Goal: Task Accomplishment & Management: Manage account settings

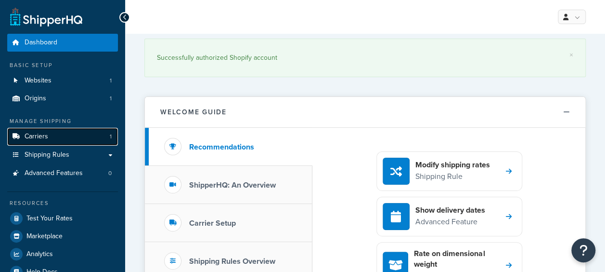
click at [53, 135] on link "Carriers 1" at bounding box center [62, 137] width 111 height 18
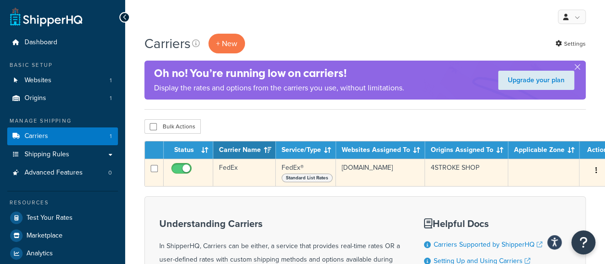
scroll to position [48, 0]
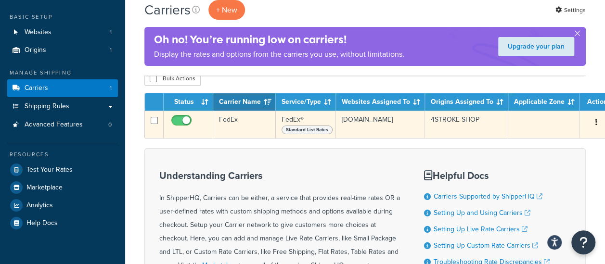
click at [596, 122] on icon "button" at bounding box center [597, 122] width 2 height 7
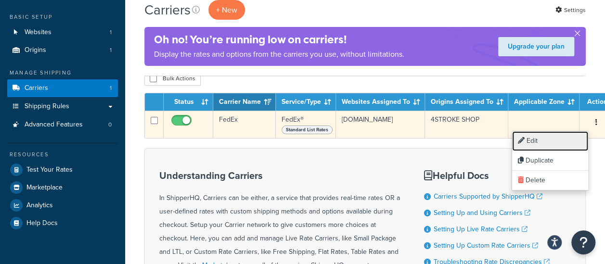
click at [549, 141] on link "Edit" at bounding box center [550, 141] width 76 height 20
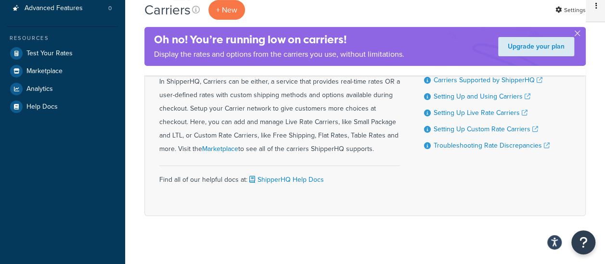
scroll to position [174, 0]
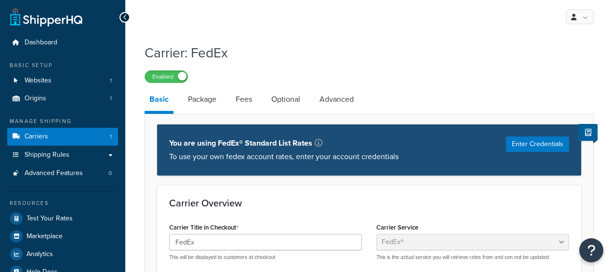
select select "fedEx"
select select "REGULAR_PICKUP"
select select "YOUR_PACKAGING"
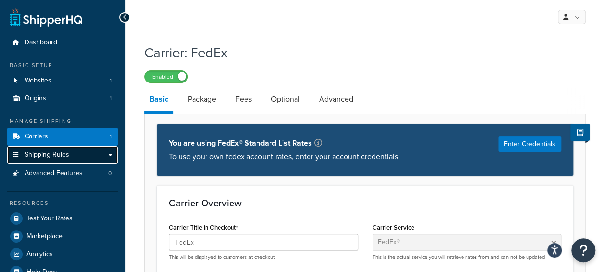
click at [93, 155] on link "Shipping Rules" at bounding box center [62, 155] width 111 height 18
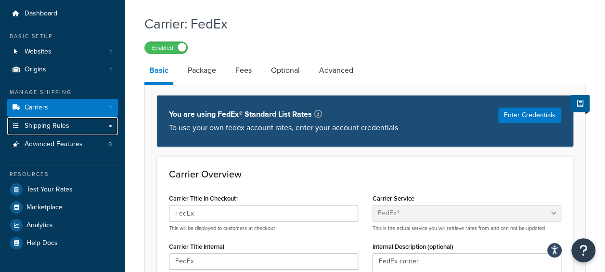
scroll to position [48, 0]
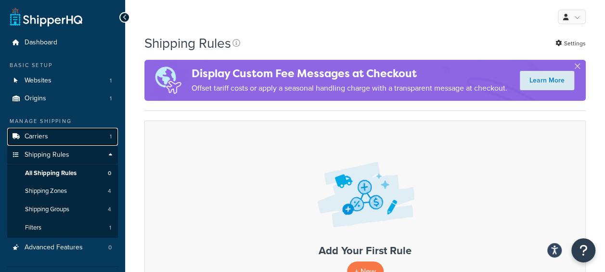
click at [37, 140] on span "Carriers" at bounding box center [37, 136] width 24 height 8
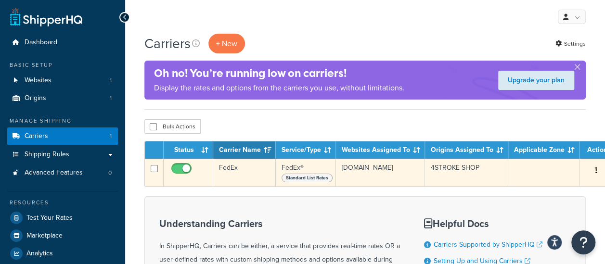
click at [596, 173] on icon "button" at bounding box center [597, 170] width 2 height 7
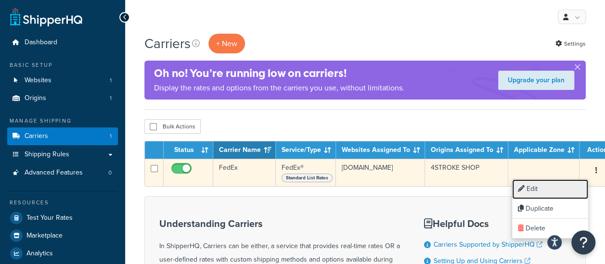
click at [542, 189] on link "Edit" at bounding box center [550, 190] width 76 height 20
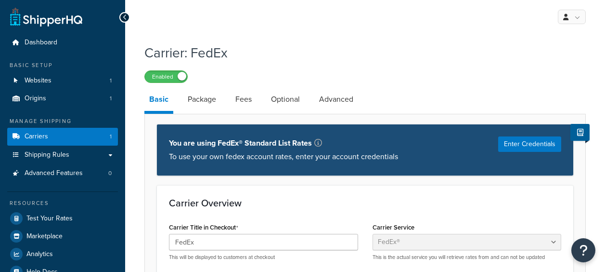
select select "fedEx"
select select "REGULAR_PICKUP"
select select "YOUR_PACKAGING"
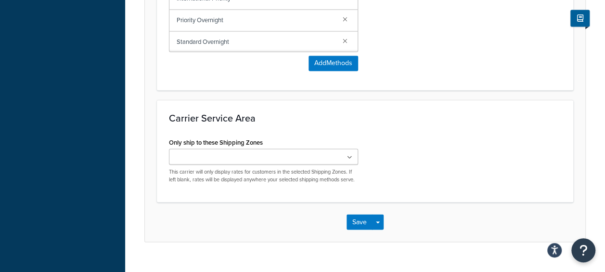
scroll to position [819, 0]
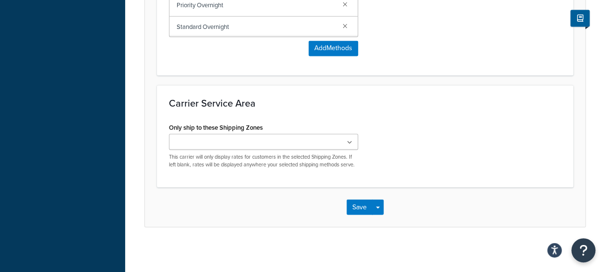
click at [321, 139] on ul at bounding box center [263, 141] width 189 height 16
click at [368, 114] on div "Carrier Service Area Only ship to these Shipping Zones US 48 US APO US US POBox…" at bounding box center [365, 136] width 417 height 102
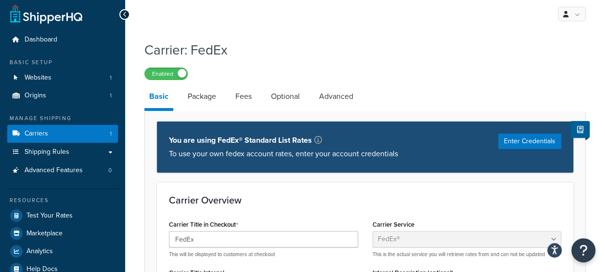
scroll to position [0, 0]
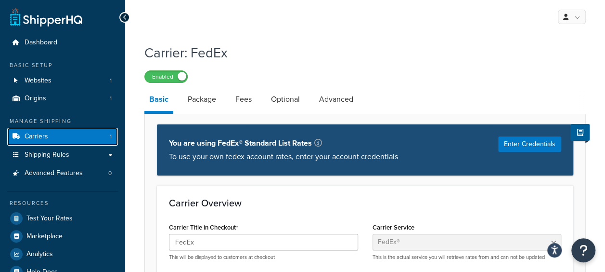
click at [53, 133] on link "Carriers 1" at bounding box center [62, 137] width 111 height 18
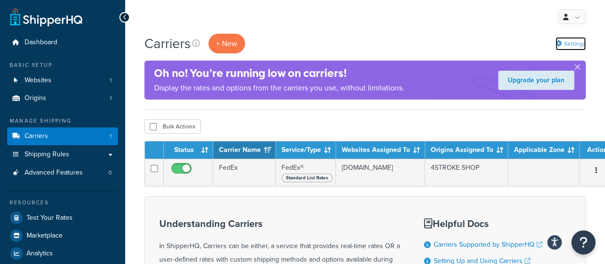
click at [571, 41] on link "Settings" at bounding box center [571, 43] width 30 height 13
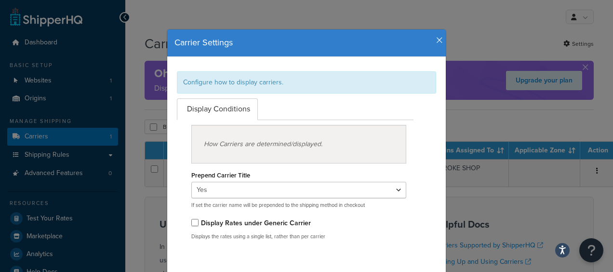
click at [436, 42] on icon "button" at bounding box center [439, 40] width 7 height 9
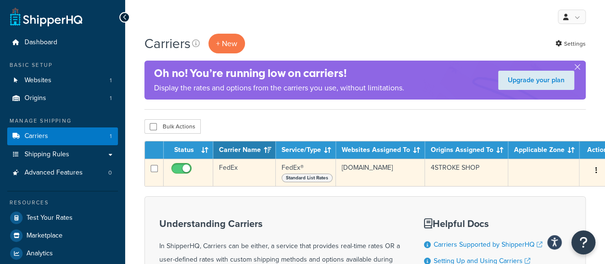
click at [596, 173] on icon "button" at bounding box center [597, 170] width 2 height 7
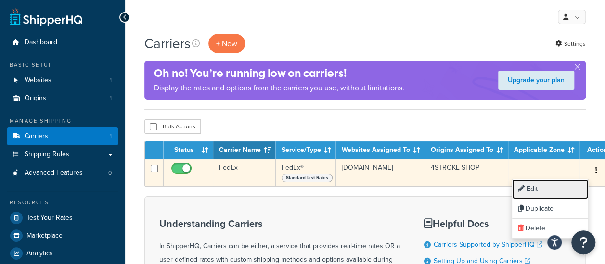
click at [537, 192] on link "Edit" at bounding box center [550, 190] width 76 height 20
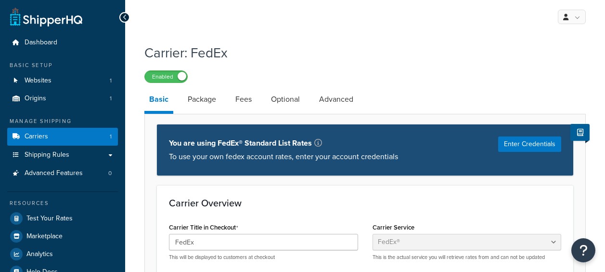
select select "fedEx"
select select "REGULAR_PICKUP"
select select "YOUR_PACKAGING"
click at [529, 147] on button "Enter Credentials" at bounding box center [529, 143] width 63 height 15
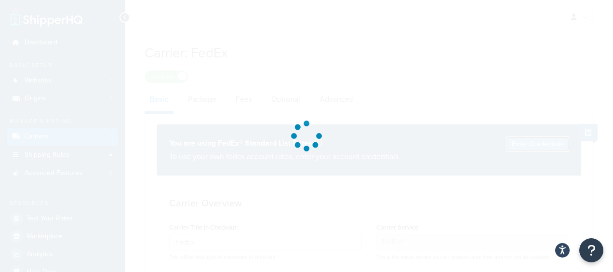
select select "US"
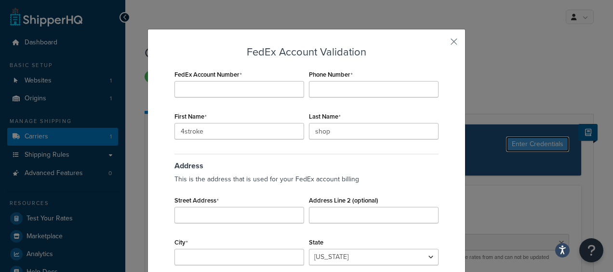
scroll to position [48, 0]
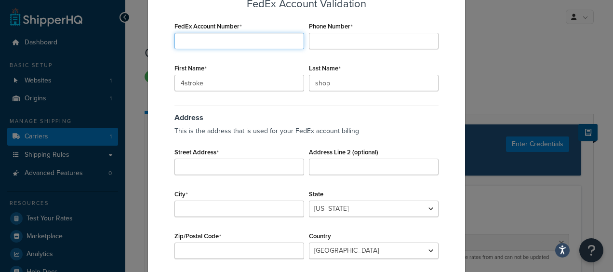
click at [223, 35] on input "FedEx Account Number" at bounding box center [239, 41] width 130 height 16
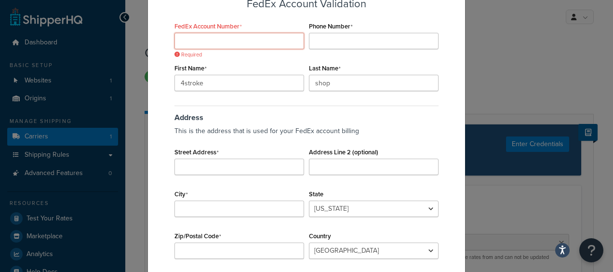
paste input "207053601"
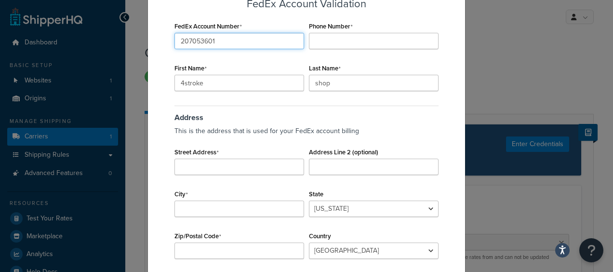
type input "207053601"
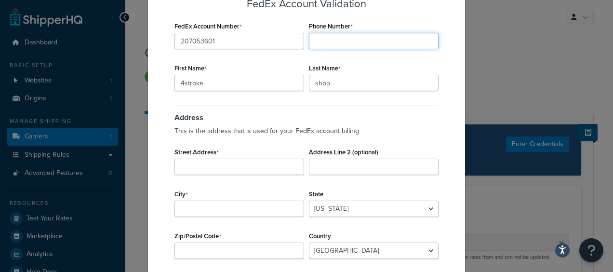
click at [329, 44] on input "Phone Number" at bounding box center [374, 41] width 130 height 16
type input "00966560230303"
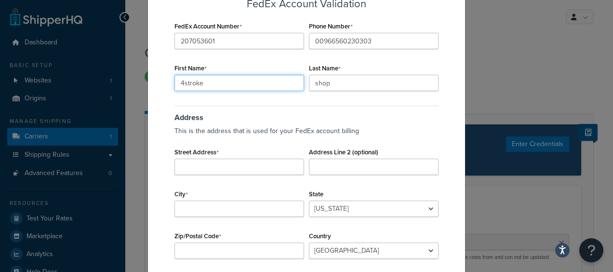
drag, startPoint x: 201, startPoint y: 82, endPoint x: 85, endPoint y: 76, distance: 116.2
click at [85, 76] on div "FedEx Account Validation FedEx Account Number 207053601 Phone Number 0096656023…" at bounding box center [306, 136] width 613 height 272
paste input "hassan"
type input "hassan"
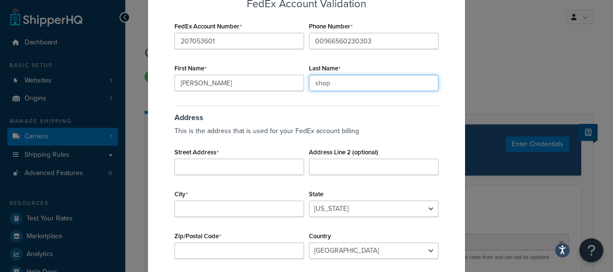
drag, startPoint x: 340, startPoint y: 86, endPoint x: 237, endPoint y: 76, distance: 102.6
click at [237, 76] on div "FedEx Account Number 207053601 Phone Number 00966560230303 First Name hassan La…" at bounding box center [306, 144] width 269 height 251
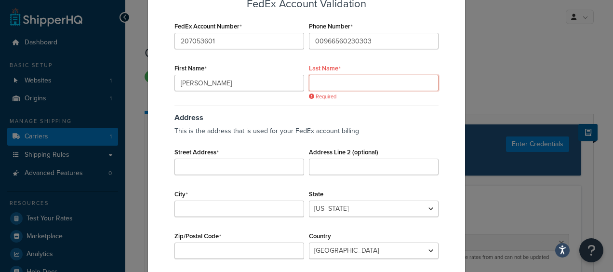
paste input "almubarak"
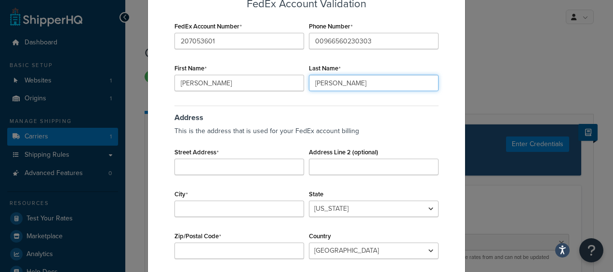
type input "almubarak"
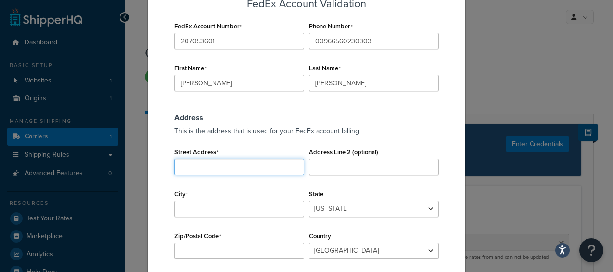
click at [228, 162] on input "Street Address" at bounding box center [239, 166] width 130 height 16
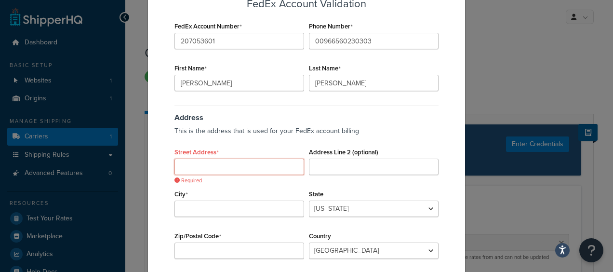
paste input "ammar ibn yasir al aziziah"
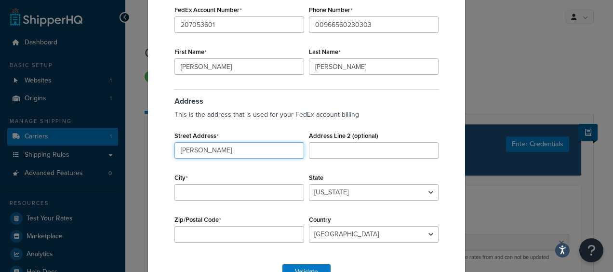
scroll to position [92, 0]
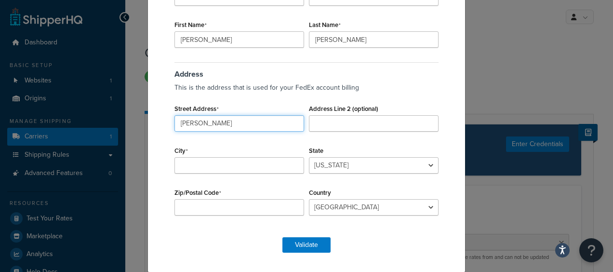
type input "ammar ibn yasir al aziziah"
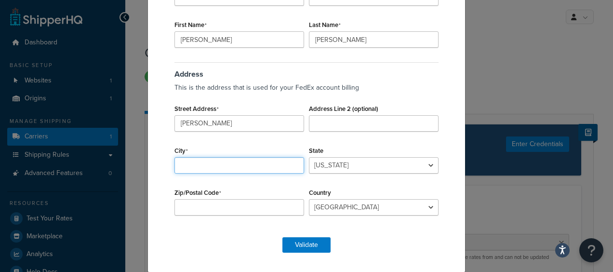
click at [190, 168] on input "City" at bounding box center [239, 165] width 130 height 16
type input "Dammam"
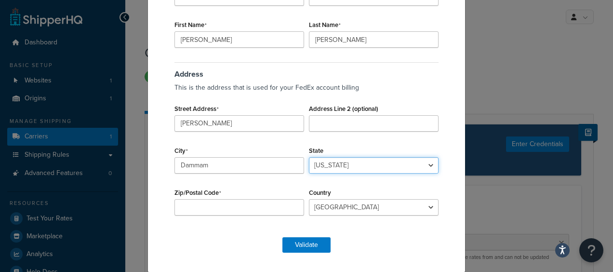
click at [347, 167] on select "Alabama Alaska American Samoa Arizona Arkansas Armed Forces Americas Armed Forc…" at bounding box center [374, 165] width 130 height 16
click at [385, 187] on div "Country Algeria Angola Argentina Austria Australia Azerbaijan Bahamas Bahrain B…" at bounding box center [373, 200] width 134 height 30
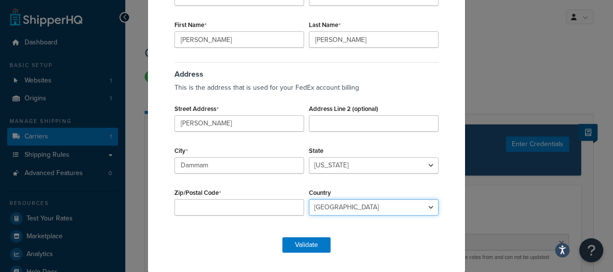
click at [345, 210] on select "Algeria Angola Argentina Austria Australia Azerbaijan Bahamas Bahrain Banglades…" at bounding box center [374, 207] width 130 height 16
select select "SA"
click at [309, 199] on select "Algeria Angola Argentina Austria Australia Azerbaijan Bahamas Bahrain Banglades…" at bounding box center [374, 207] width 130 height 16
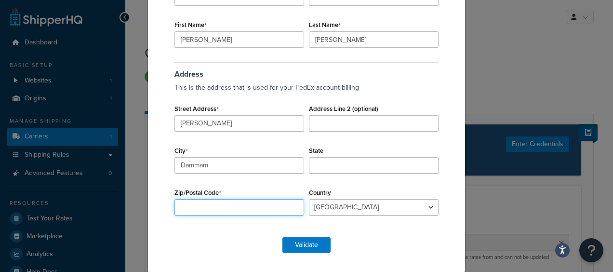
click at [244, 205] on input "Zip/Postal Code" at bounding box center [239, 207] width 130 height 16
paste input "32424"
type input "32424"
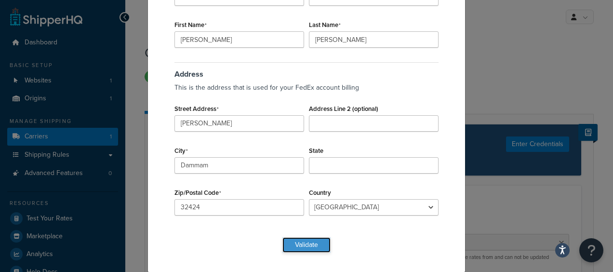
click at [289, 244] on button "Validate" at bounding box center [306, 244] width 48 height 15
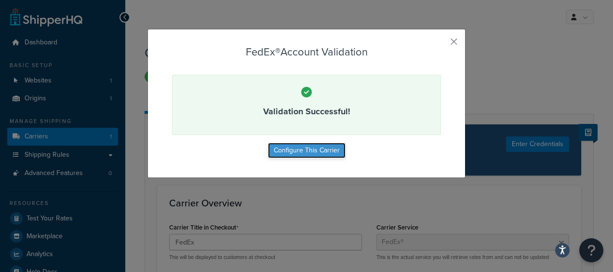
click at [319, 152] on button "Configure This Carrier" at bounding box center [307, 150] width 78 height 15
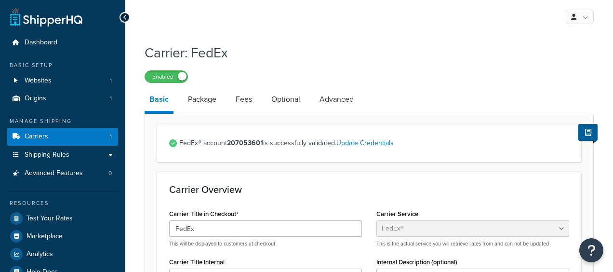
select select "fedEx"
select select "REGULAR_PICKUP"
select select "YOUR_PACKAGING"
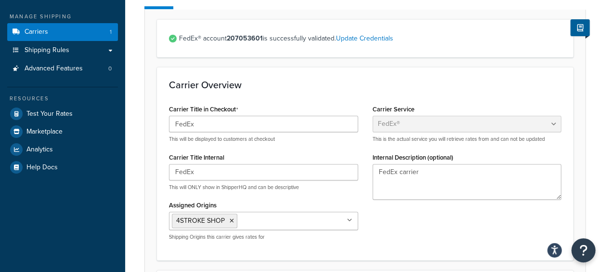
scroll to position [139, 0]
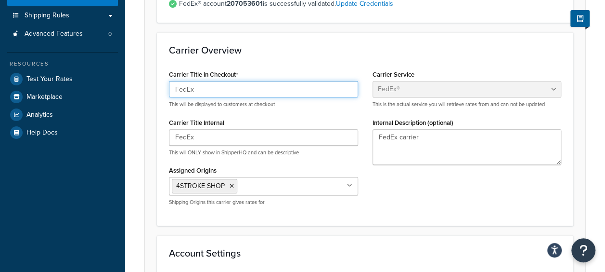
click at [223, 89] on input "FedEx" at bounding box center [263, 89] width 189 height 16
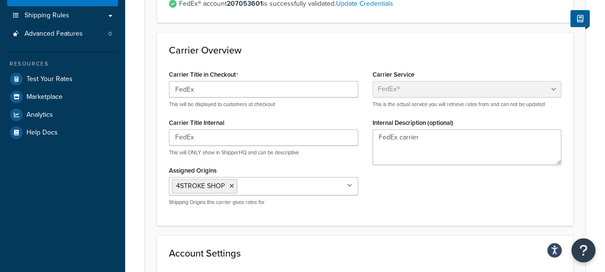
click at [289, 60] on div "Carrier Overview Carrier Title in Checkout FedEx This will be displayed to cust…" at bounding box center [365, 128] width 417 height 193
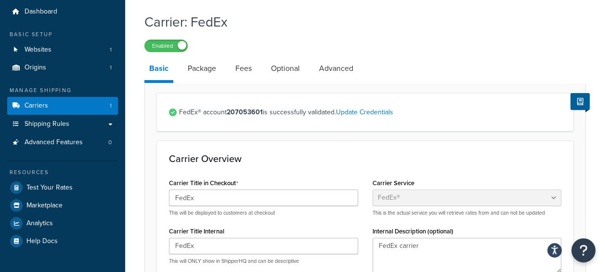
scroll to position [0, 0]
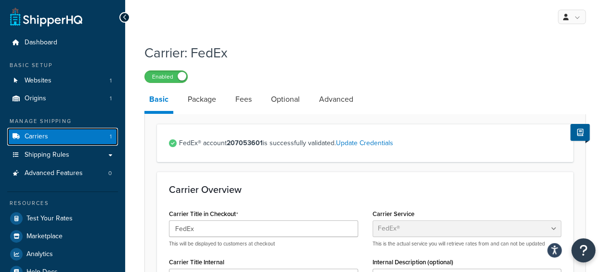
click at [39, 132] on span "Carriers" at bounding box center [37, 136] width 24 height 8
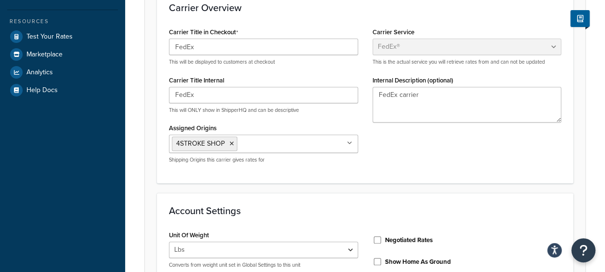
scroll to position [193, 0]
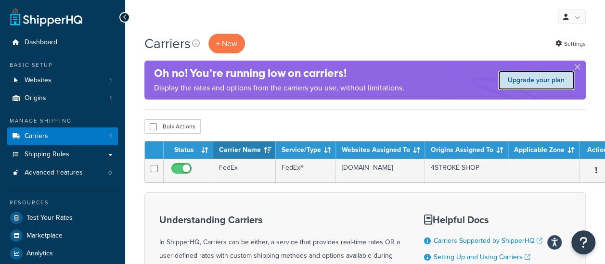
click at [553, 77] on link "Upgrade your plan" at bounding box center [536, 80] width 76 height 19
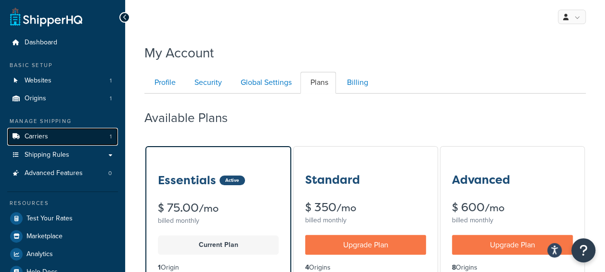
click at [52, 139] on link "Carriers 1" at bounding box center [62, 137] width 111 height 18
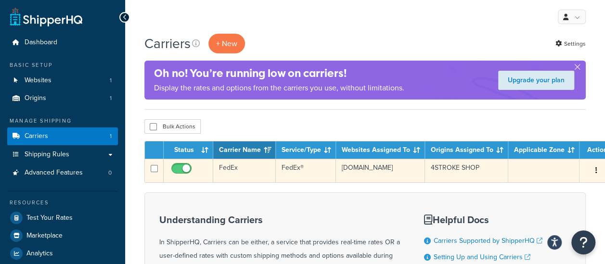
click at [596, 171] on icon "button" at bounding box center [597, 170] width 2 height 7
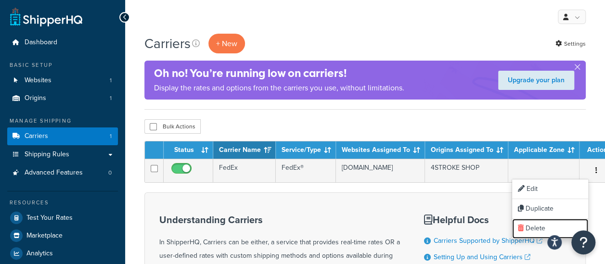
drag, startPoint x: 524, startPoint y: 225, endPoint x: 361, endPoint y: 32, distance: 253.3
click at [524, 225] on link "Delete" at bounding box center [550, 229] width 76 height 20
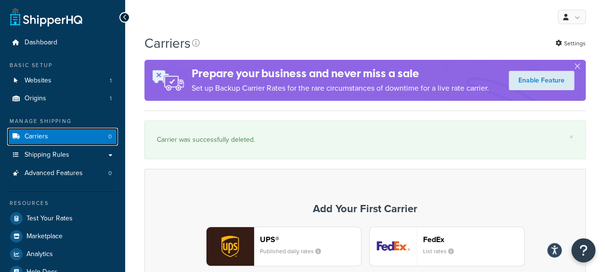
click at [94, 138] on link "Carriers 0" at bounding box center [62, 137] width 111 height 18
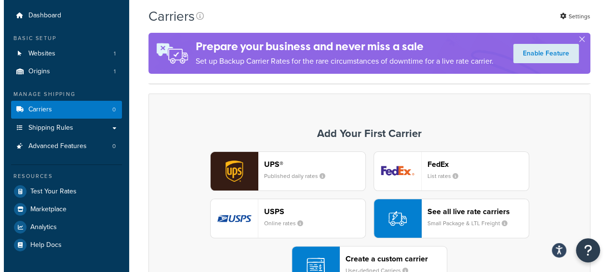
scroll to position [48, 0]
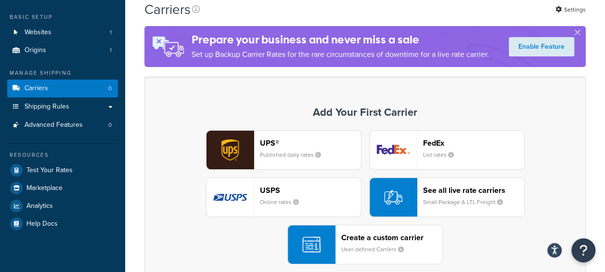
click at [464, 199] on small "Small Package & LTL Freight" at bounding box center [467, 201] width 88 height 9
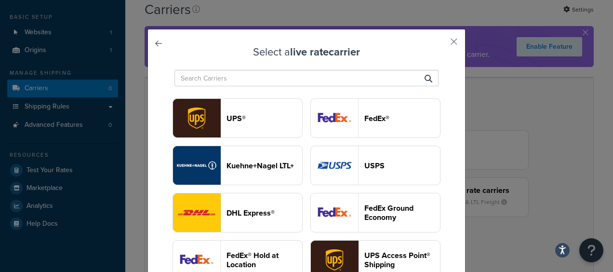
click at [364, 123] on header "FedEx®" at bounding box center [402, 118] width 76 height 9
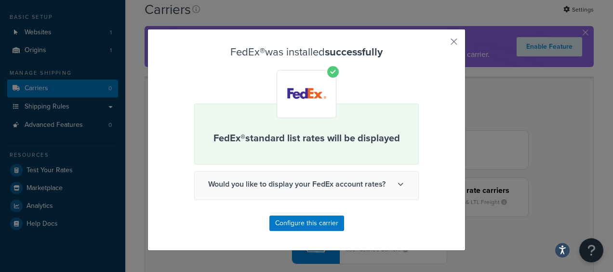
click at [401, 183] on span "Would you like to display your FedEx account rates?" at bounding box center [306, 183] width 223 height 25
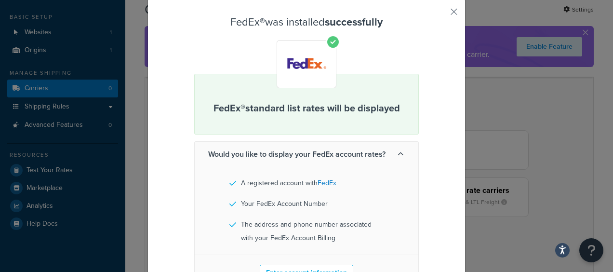
scroll to position [96, 0]
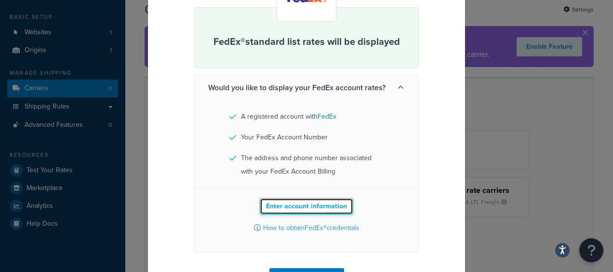
click at [294, 204] on button "Enter account information" at bounding box center [306, 206] width 93 height 16
select select "US"
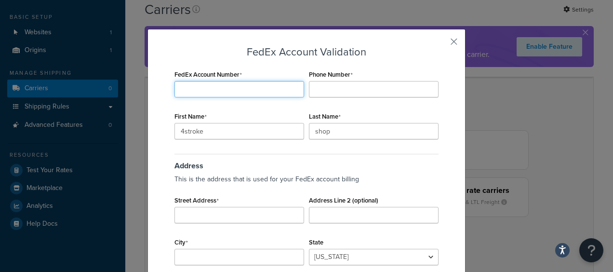
click at [218, 94] on input "FedEx Account Number" at bounding box center [239, 89] width 130 height 16
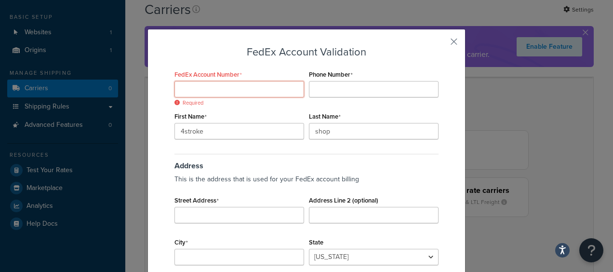
paste input "207053601"
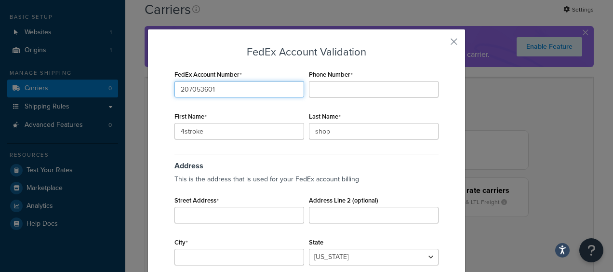
type input "207053601"
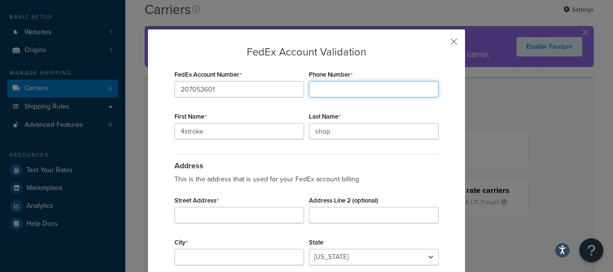
click at [317, 87] on input "Phone Number" at bounding box center [374, 89] width 130 height 16
type input "00966560230303"
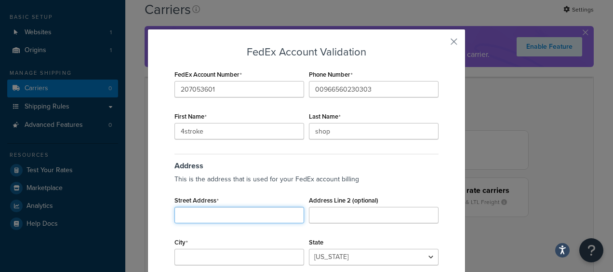
type input "[PERSON_NAME]"
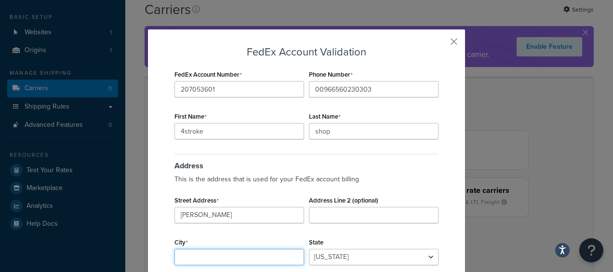
type input "Dammam"
type input "32424"
select select "SA"
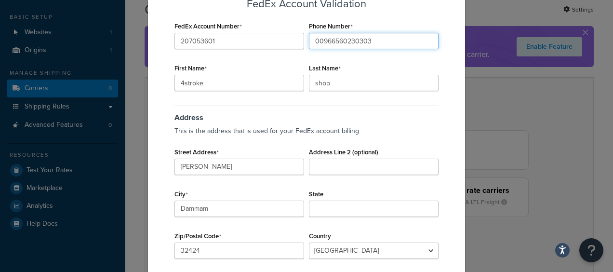
scroll to position [92, 0]
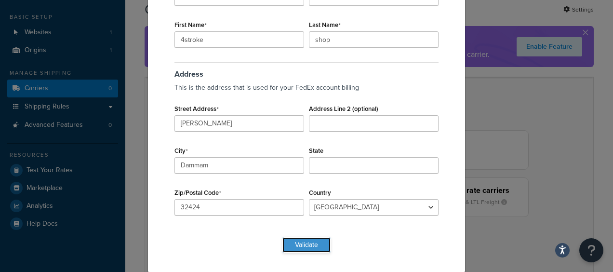
click at [300, 246] on button "Validate" at bounding box center [306, 244] width 48 height 15
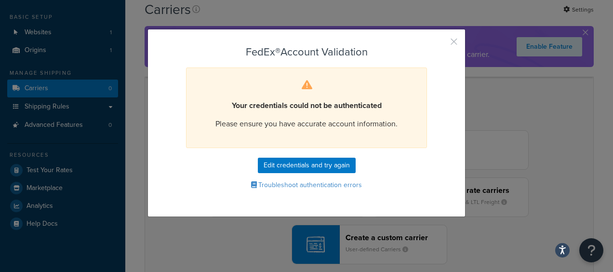
click at [441, 44] on button "button" at bounding box center [439, 45] width 2 height 2
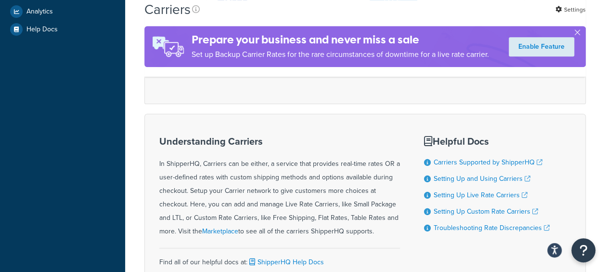
scroll to position [96, 0]
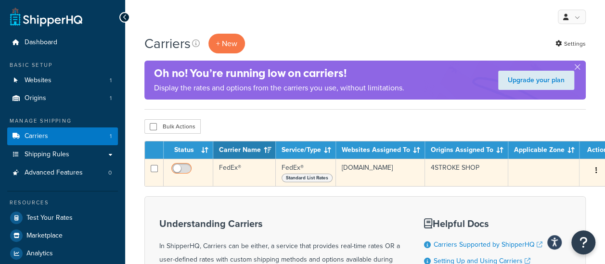
click at [177, 169] on input "checkbox" at bounding box center [183, 171] width 26 height 12
checkbox input "true"
click at [593, 172] on button "button" at bounding box center [596, 170] width 13 height 15
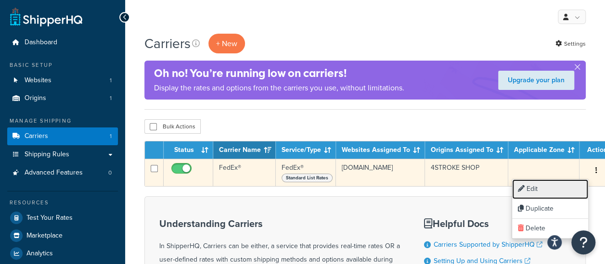
click at [550, 183] on link "Edit" at bounding box center [550, 190] width 76 height 20
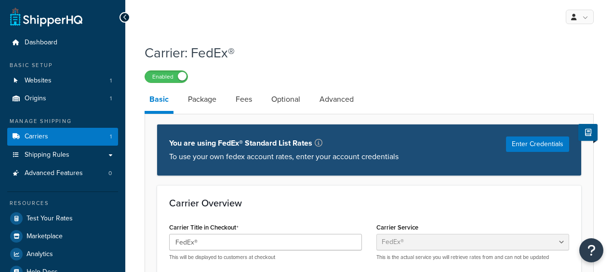
select select "fedEx"
select select "REGULAR_PICKUP"
select select "YOUR_PACKAGING"
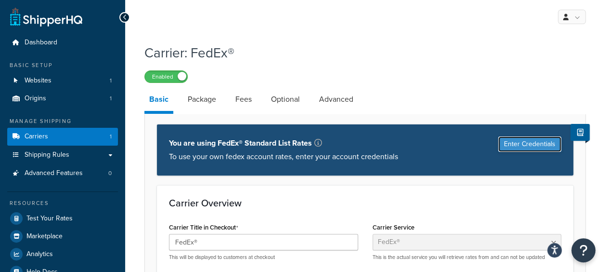
click at [515, 148] on button "Enter Credentials" at bounding box center [529, 143] width 63 height 15
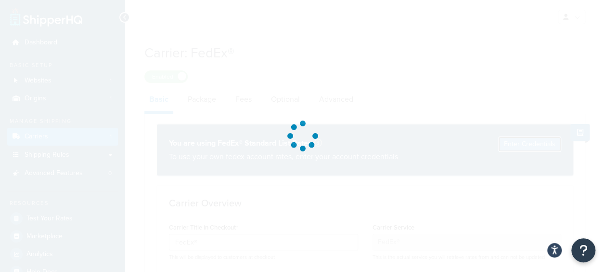
select select "US"
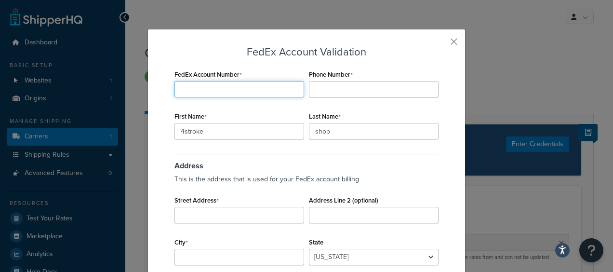
click at [207, 83] on input "FedEx Account Number" at bounding box center [239, 89] width 130 height 16
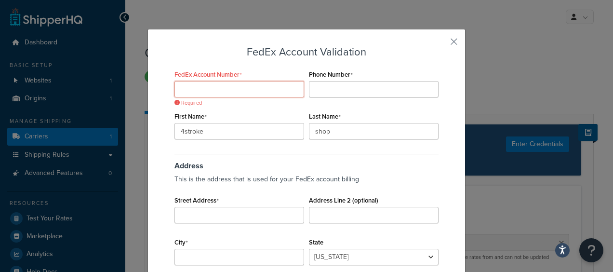
paste input "207053601"
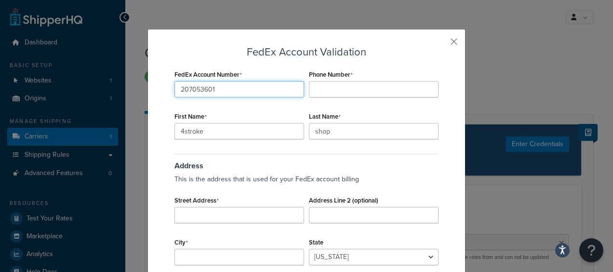
drag, startPoint x: 189, startPoint y: 90, endPoint x: 154, endPoint y: 82, distance: 35.5
click at [154, 82] on div "FedEx Account Validation FedEx Account Number 207053601 Phone Number First Name…" at bounding box center [306, 196] width 318 height 335
type input "207053601"
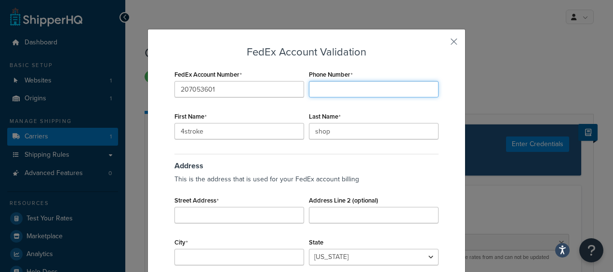
click at [318, 85] on input "Phone Number" at bounding box center [374, 89] width 130 height 16
type input "00966560230303"
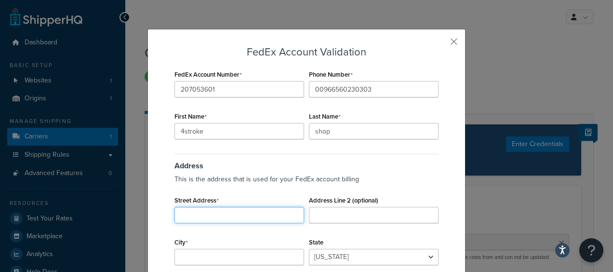
type input "ammar ibn yasir al aziziah"
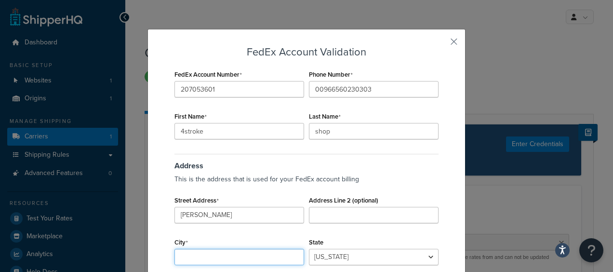
type input "Dammam"
type input "32424"
select select "SA"
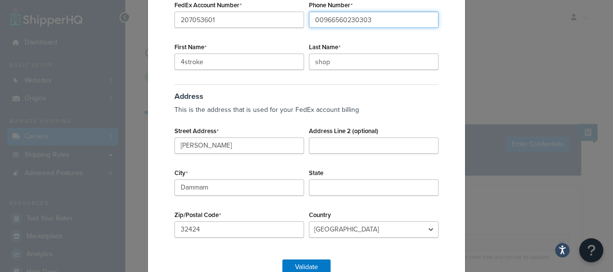
scroll to position [92, 0]
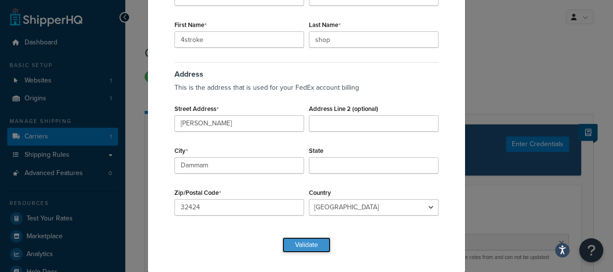
click at [292, 239] on button "Validate" at bounding box center [306, 244] width 48 height 15
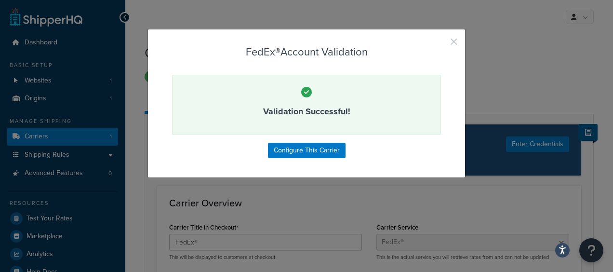
click at [441, 44] on button "button" at bounding box center [439, 45] width 2 height 2
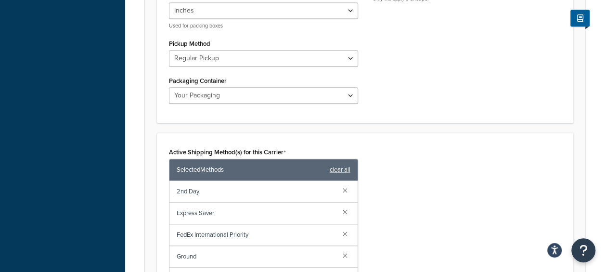
scroll to position [570, 0]
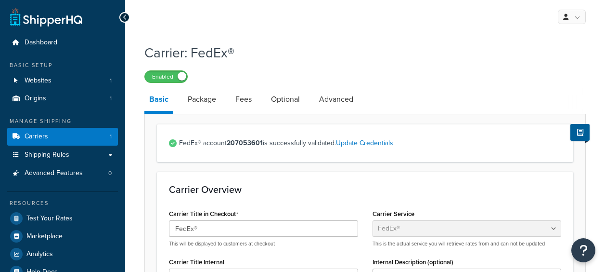
select select "fedEx"
select select "REGULAR_PICKUP"
select select "YOUR_PACKAGING"
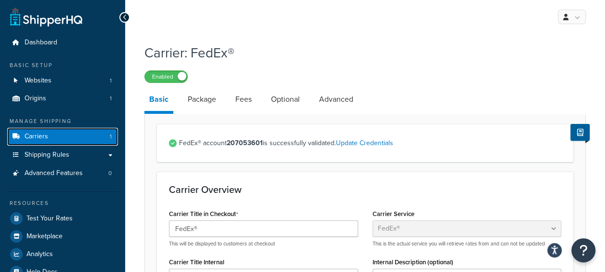
click at [65, 139] on link "Carriers 1" at bounding box center [62, 137] width 111 height 18
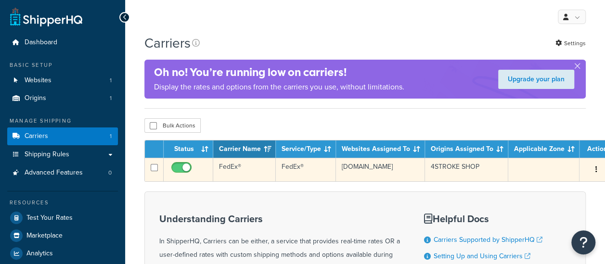
click at [590, 170] on button "button" at bounding box center [596, 169] width 13 height 15
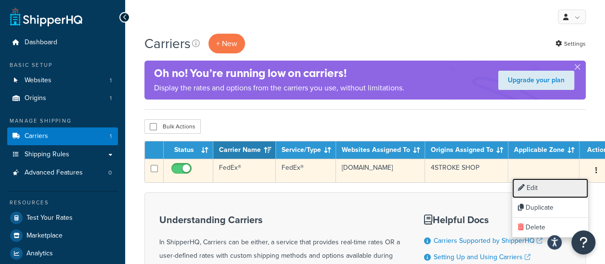
click at [561, 186] on link "Edit" at bounding box center [550, 189] width 76 height 20
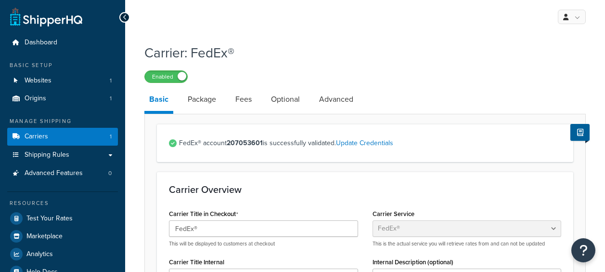
select select "fedEx"
select select "REGULAR_PICKUP"
select select "YOUR_PACKAGING"
click at [351, 101] on link "Advanced" at bounding box center [336, 99] width 44 height 23
select select "false"
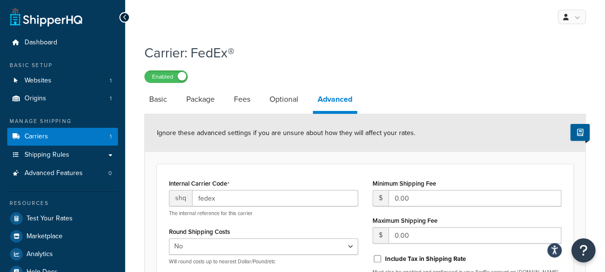
click at [340, 97] on link "Advanced" at bounding box center [335, 101] width 44 height 26
click at [26, 136] on span "Carriers" at bounding box center [37, 136] width 24 height 8
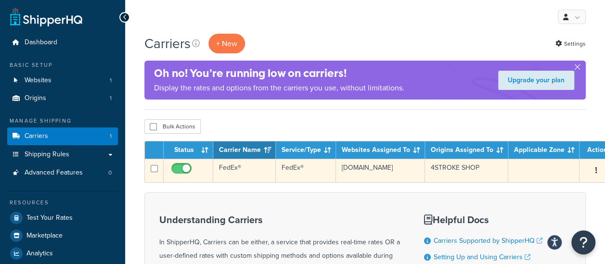
click at [596, 171] on icon "button" at bounding box center [597, 170] width 2 height 7
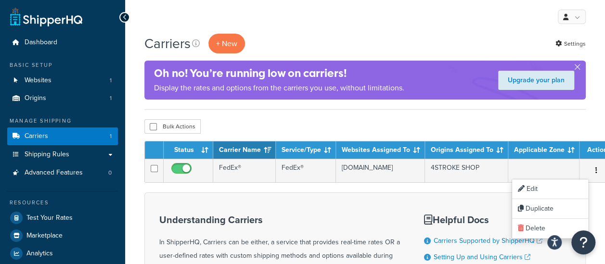
click at [462, 117] on div "Carriers + New Settings Oh no! You’re running low on carriers! Display the rate…" at bounding box center [365, 222] width 480 height 377
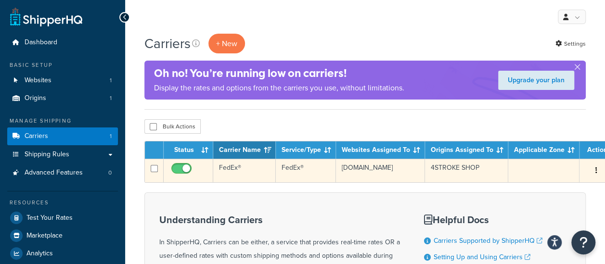
click at [590, 170] on button "button" at bounding box center [596, 170] width 13 height 15
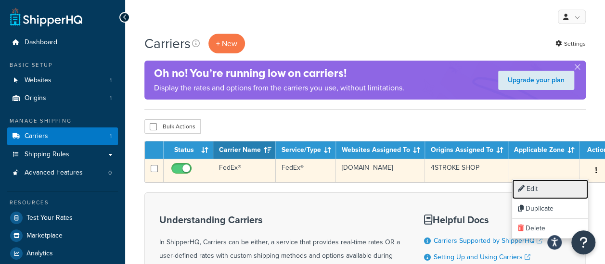
click at [551, 191] on link "Edit" at bounding box center [550, 190] width 76 height 20
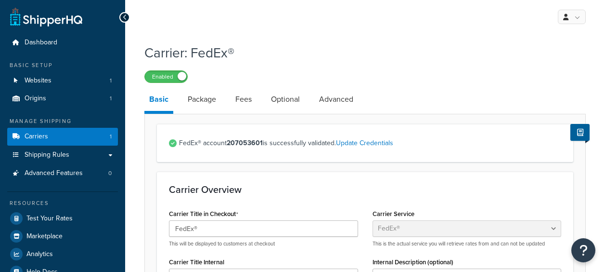
select select "fedEx"
select select "REGULAR_PICKUP"
select select "YOUR_PACKAGING"
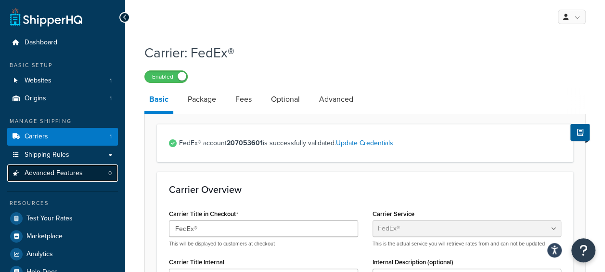
click at [71, 170] on span "Advanced Features" at bounding box center [54, 173] width 58 height 8
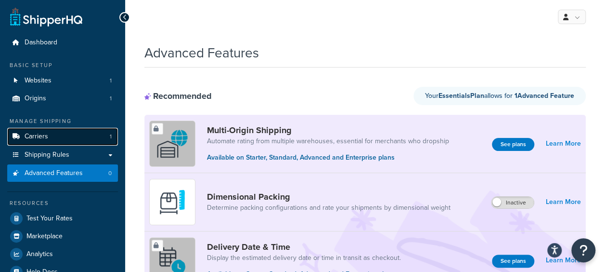
click at [44, 138] on span "Carriers" at bounding box center [37, 136] width 24 height 8
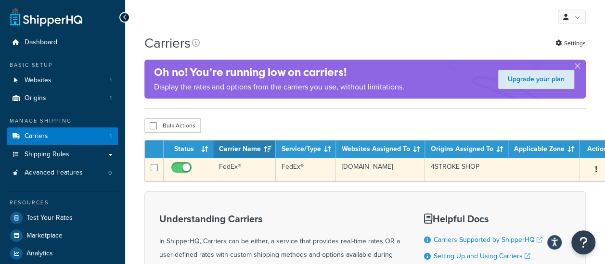
click at [592, 171] on button "button" at bounding box center [596, 169] width 13 height 15
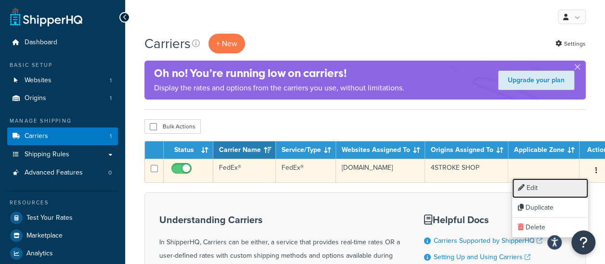
click at [547, 188] on link "Edit" at bounding box center [550, 189] width 76 height 20
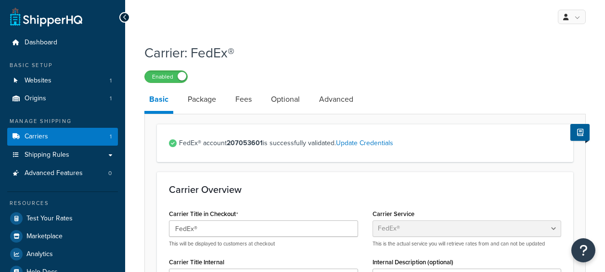
select select "fedEx"
select select "REGULAR_PICKUP"
select select "YOUR_PACKAGING"
click at [164, 106] on link "Basic" at bounding box center [158, 101] width 29 height 26
click at [367, 145] on link "Update Credentials" at bounding box center [364, 143] width 57 height 10
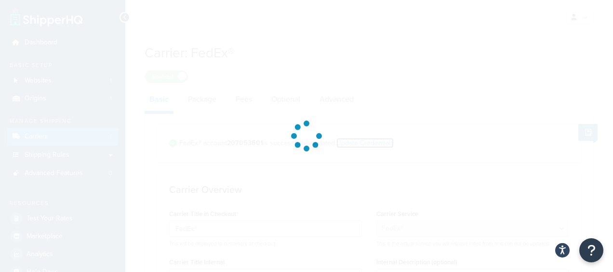
select select "US"
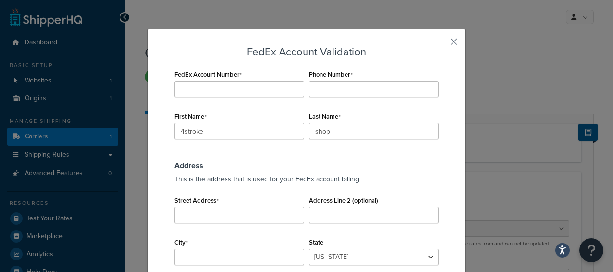
click at [441, 44] on button "button" at bounding box center [439, 45] width 2 height 2
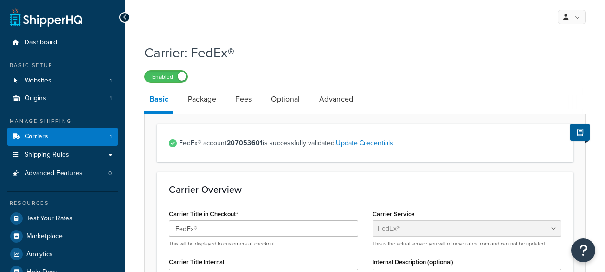
select select "fedEx"
select select "REGULAR_PICKUP"
select select "YOUR_PACKAGING"
click at [206, 100] on link "Package" at bounding box center [202, 99] width 38 height 23
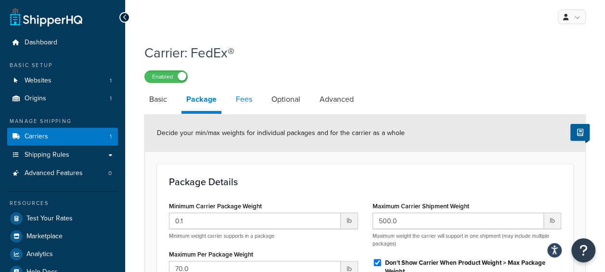
click at [242, 97] on link "Fees" at bounding box center [244, 99] width 26 height 23
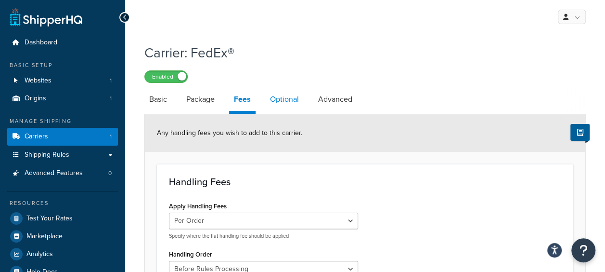
click at [298, 100] on link "Optional" at bounding box center [284, 99] width 39 height 23
select select "business"
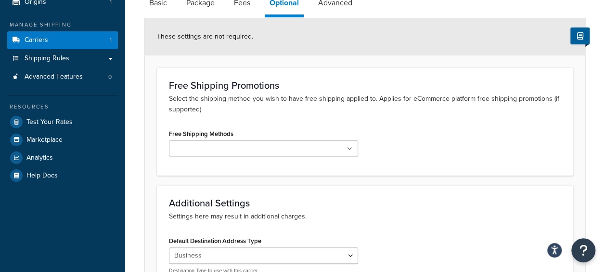
scroll to position [193, 0]
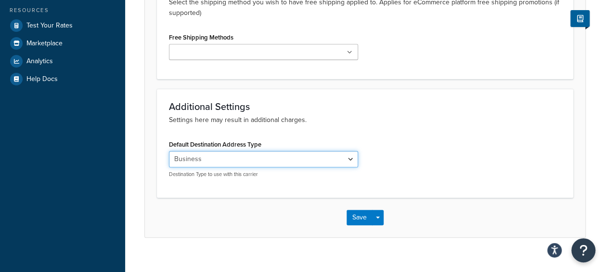
click at [339, 157] on select "Residential Business" at bounding box center [263, 159] width 189 height 16
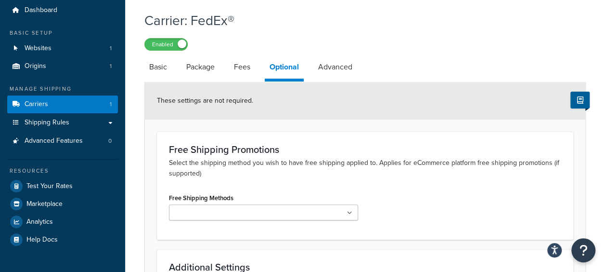
scroll to position [13, 0]
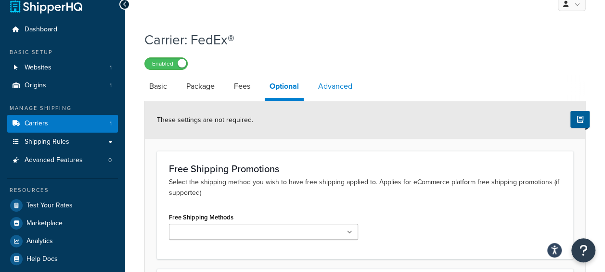
click at [339, 86] on link "Advanced" at bounding box center [336, 86] width 44 height 23
select select "false"
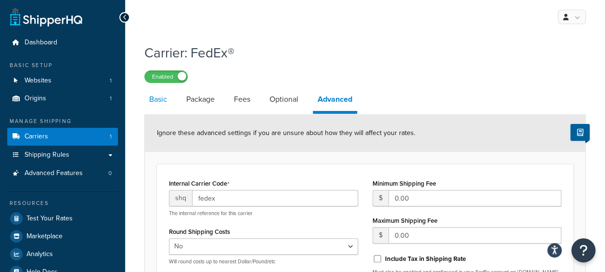
click at [160, 98] on link "Basic" at bounding box center [157, 99] width 27 height 23
select select "fedEx"
select select "REGULAR_PICKUP"
select select "YOUR_PACKAGING"
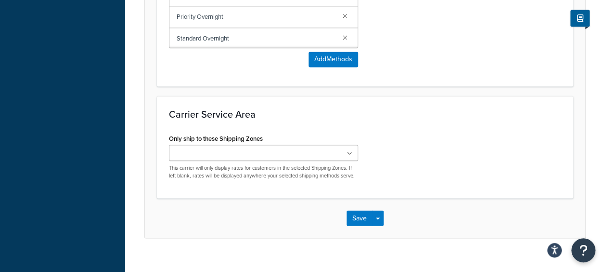
scroll to position [813, 0]
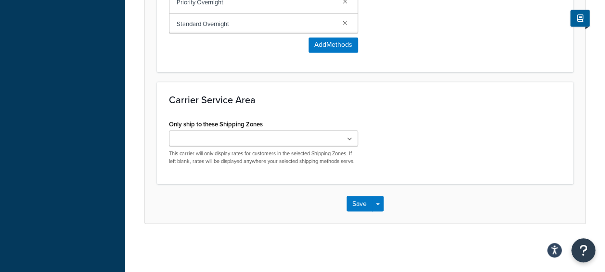
click at [344, 133] on ul at bounding box center [263, 138] width 189 height 16
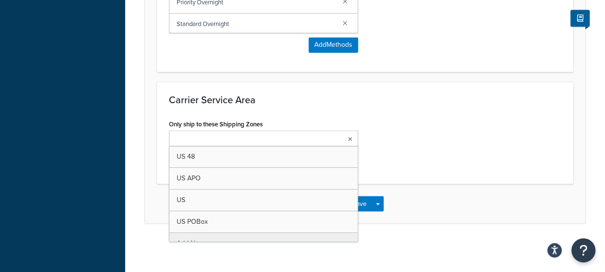
click at [344, 133] on ul at bounding box center [263, 138] width 189 height 16
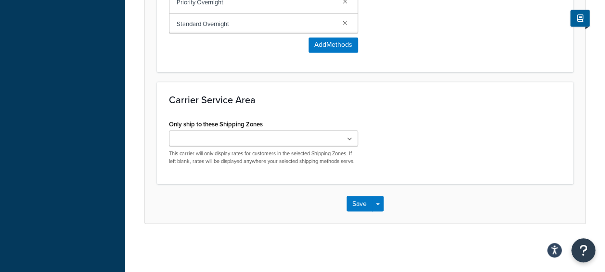
click at [389, 120] on div "Only ship to these Shipping Zones US 48 US APO US US POBox Add New This carrier…" at bounding box center [365, 144] width 407 height 55
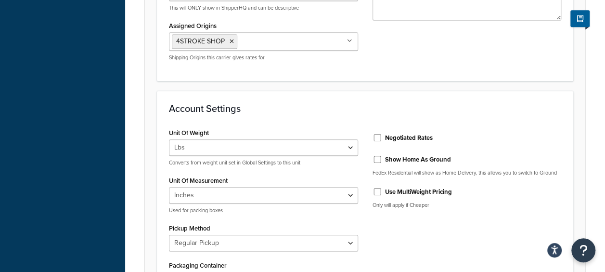
scroll to position [0, 0]
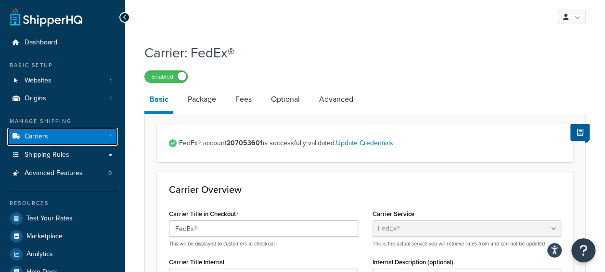
click at [46, 138] on span "Carriers" at bounding box center [37, 136] width 24 height 8
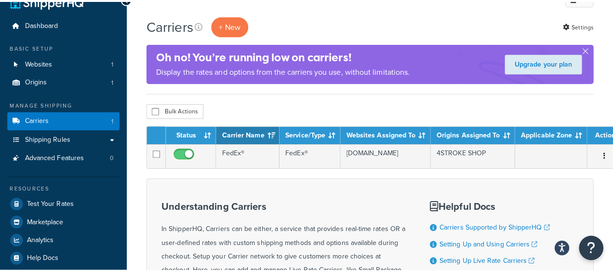
scroll to position [48, 0]
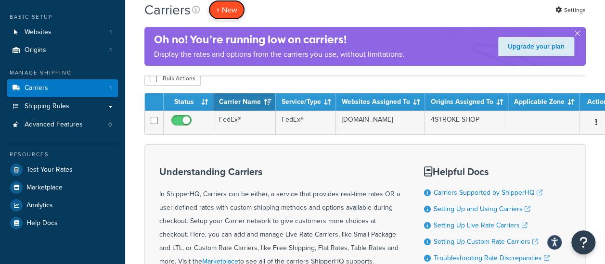
click at [218, 3] on button "+ New" at bounding box center [227, 10] width 37 height 20
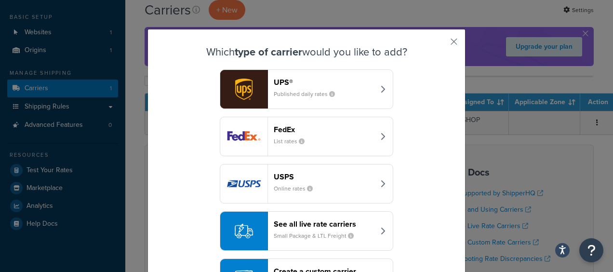
click at [307, 143] on small "List rates" at bounding box center [293, 141] width 39 height 9
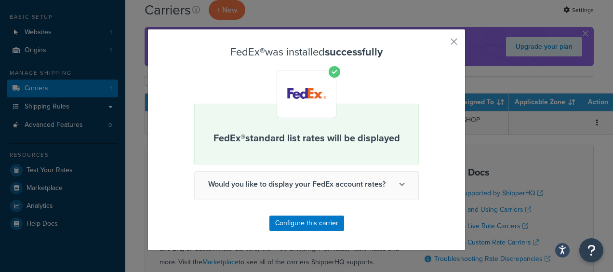
click at [399, 184] on icon at bounding box center [402, 184] width 6 height 6
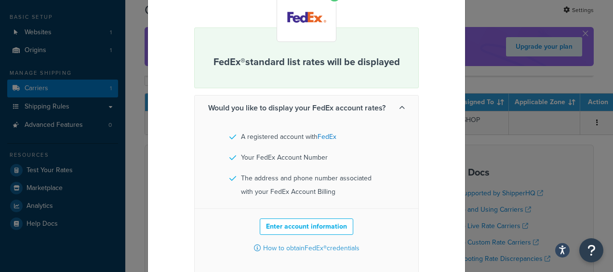
scroll to position [96, 0]
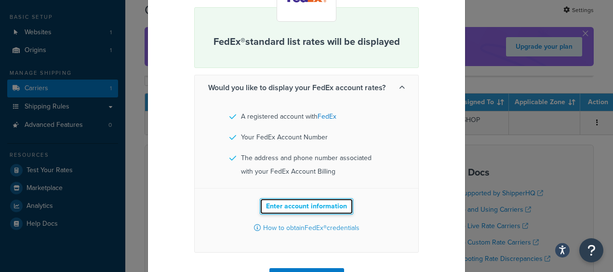
click at [309, 209] on button "Enter account information" at bounding box center [306, 206] width 93 height 16
select select "US"
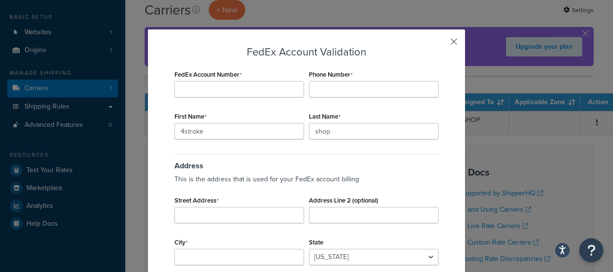
click at [441, 44] on button "button" at bounding box center [439, 45] width 2 height 2
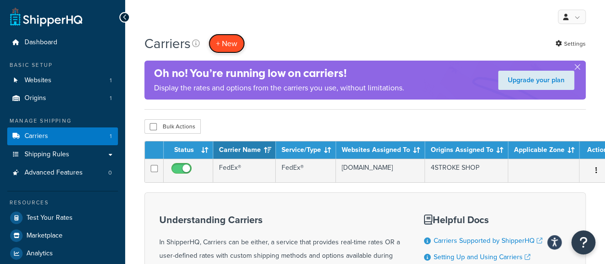
click at [236, 39] on button "+ New" at bounding box center [227, 44] width 37 height 20
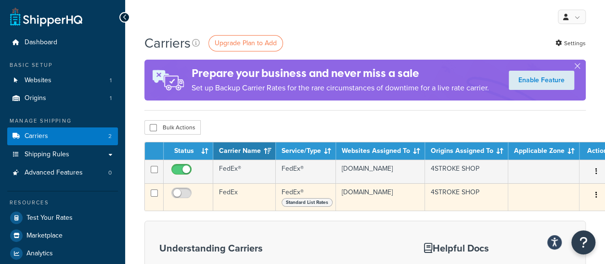
click at [590, 199] on button "button" at bounding box center [596, 195] width 13 height 15
click at [535, 236] on link "Delete" at bounding box center [550, 238] width 76 height 20
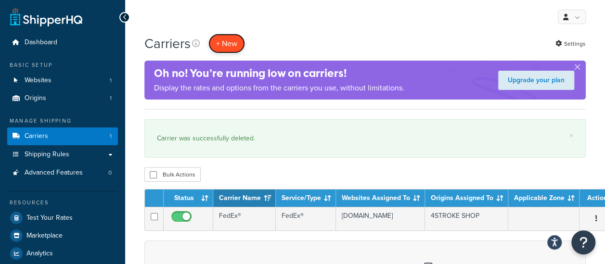
click at [228, 42] on button "+ New" at bounding box center [227, 44] width 37 height 20
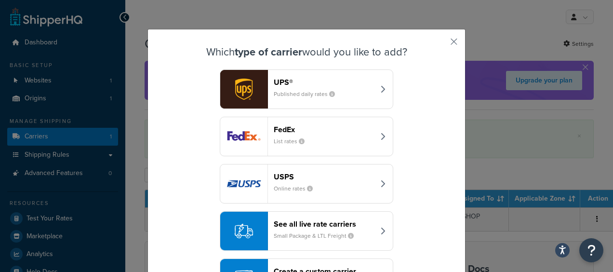
click at [346, 134] on div "FedEx List rates" at bounding box center [324, 136] width 101 height 23
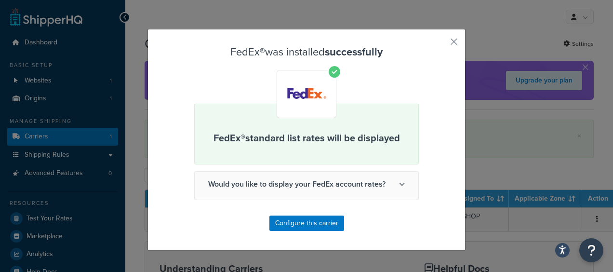
click at [399, 182] on icon at bounding box center [402, 184] width 6 height 6
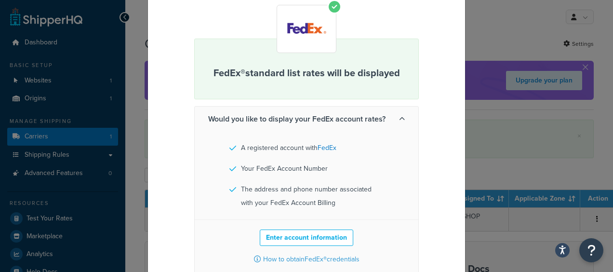
scroll to position [126, 0]
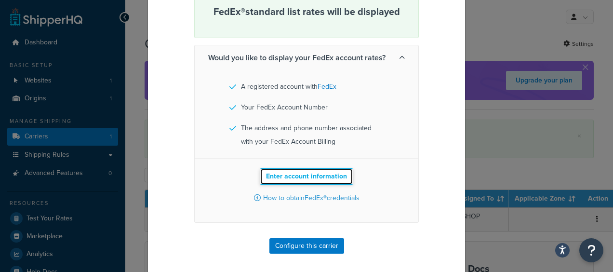
click at [306, 177] on button "Enter account information" at bounding box center [306, 176] width 93 height 16
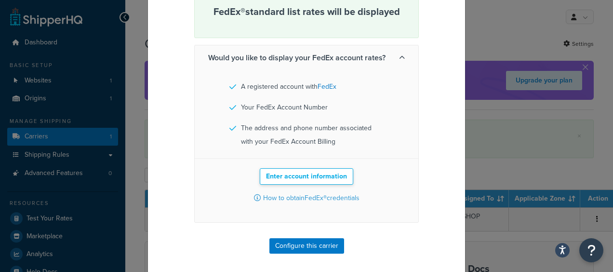
scroll to position [92, 0]
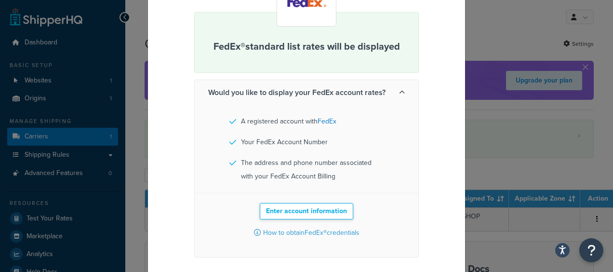
select select "US"
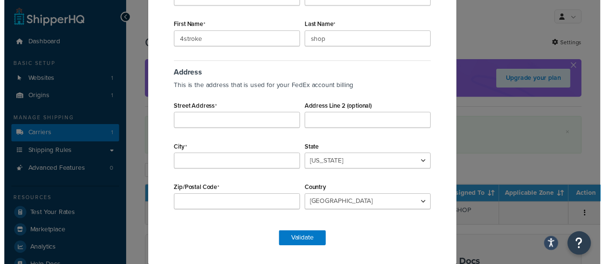
scroll to position [0, 0]
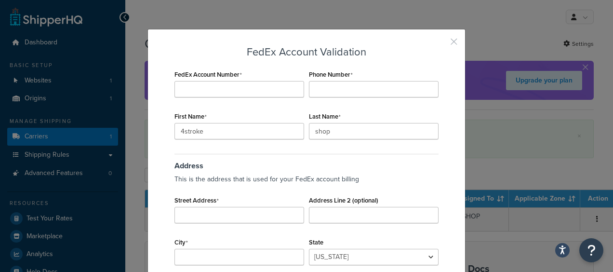
click at [441, 44] on button "button" at bounding box center [439, 45] width 2 height 2
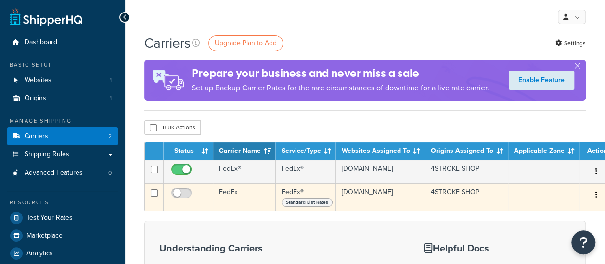
click at [592, 198] on button "button" at bounding box center [596, 195] width 13 height 15
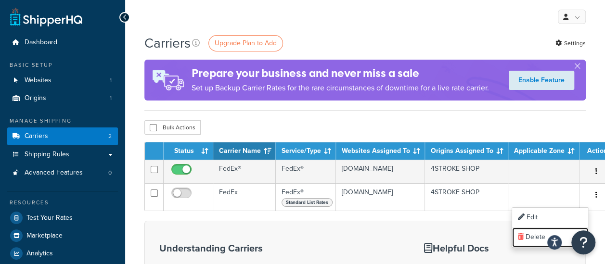
drag, startPoint x: 528, startPoint y: 238, endPoint x: 355, endPoint y: 31, distance: 269.1
click at [528, 238] on link "Delete" at bounding box center [550, 238] width 76 height 20
